Goal: Information Seeking & Learning: Compare options

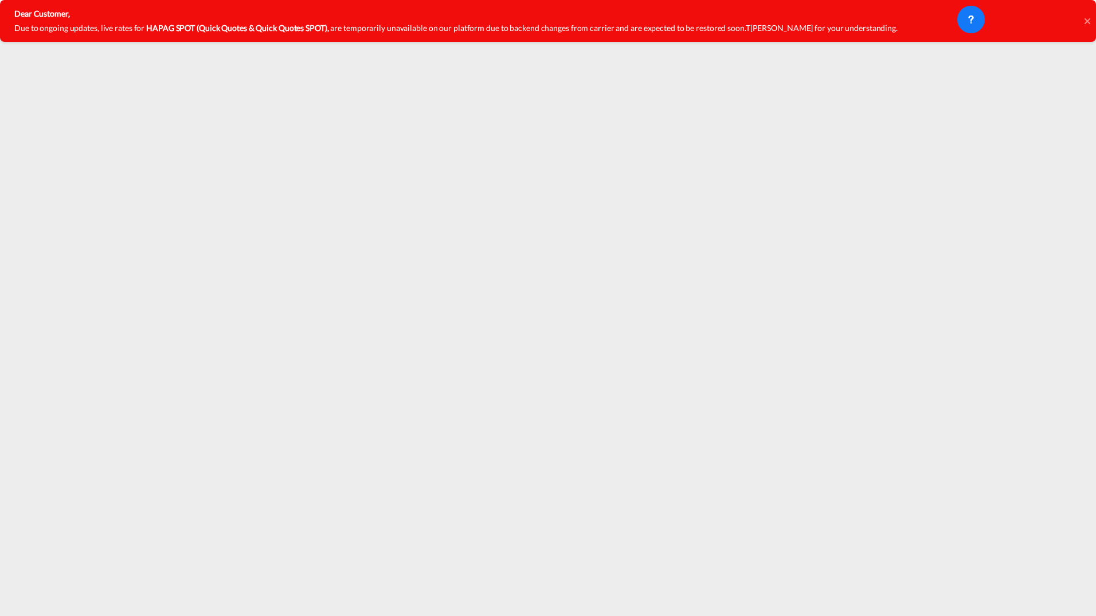
click at [1088, 21] on icon at bounding box center [1087, 21] width 6 height 6
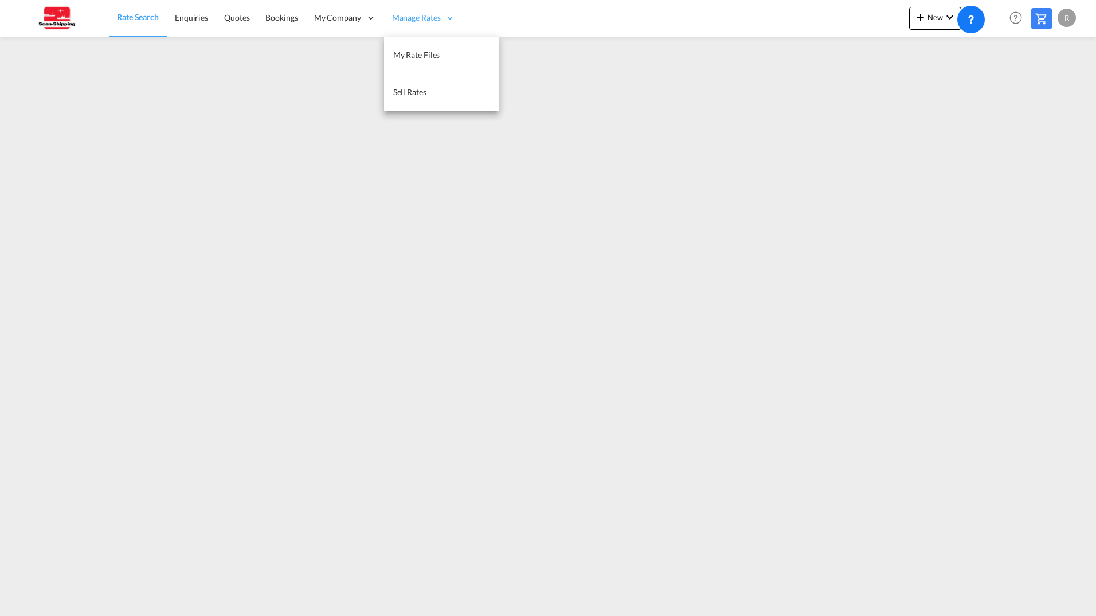
click at [402, 11] on div "Manage Rates" at bounding box center [424, 17] width 80 height 37
click at [409, 48] on link "My Rate Files" at bounding box center [441, 55] width 115 height 37
click at [140, 21] on span "Rate Search" at bounding box center [137, 18] width 41 height 10
click at [142, 21] on span "Rate Search" at bounding box center [138, 17] width 42 height 10
